Goal: Task Accomplishment & Management: Use online tool/utility

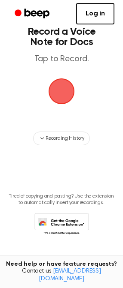
scroll to position [15, 0]
click at [97, 10] on link "Log in" at bounding box center [95, 13] width 38 height 21
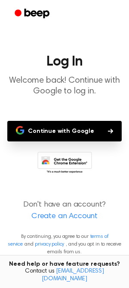
click at [86, 133] on button "Continue with Google" at bounding box center [64, 131] width 114 height 21
click at [78, 161] on icon at bounding box center [64, 164] width 54 height 24
click at [83, 129] on button "Continue with Google" at bounding box center [64, 131] width 114 height 21
click at [94, 132] on button "Continue with Google" at bounding box center [64, 131] width 114 height 21
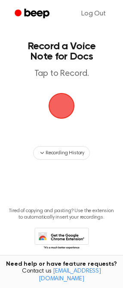
click at [65, 111] on span "button" at bounding box center [61, 106] width 34 height 34
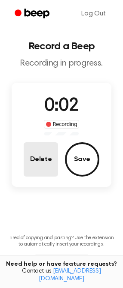
click at [43, 163] on button "Delete" at bounding box center [41, 159] width 34 height 34
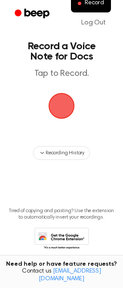
click at [63, 103] on span "button" at bounding box center [61, 106] width 24 height 24
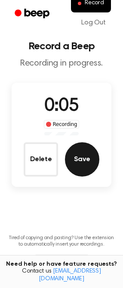
click at [80, 153] on button "Save" at bounding box center [82, 159] width 34 height 34
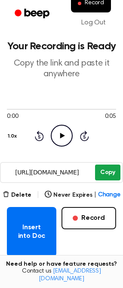
click at [108, 173] on button "Copy" at bounding box center [107, 173] width 25 height 16
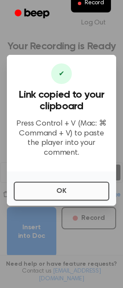
click at [40, 182] on button "OK" at bounding box center [61, 191] width 95 height 19
